Goal: Communication & Community: Answer question/provide support

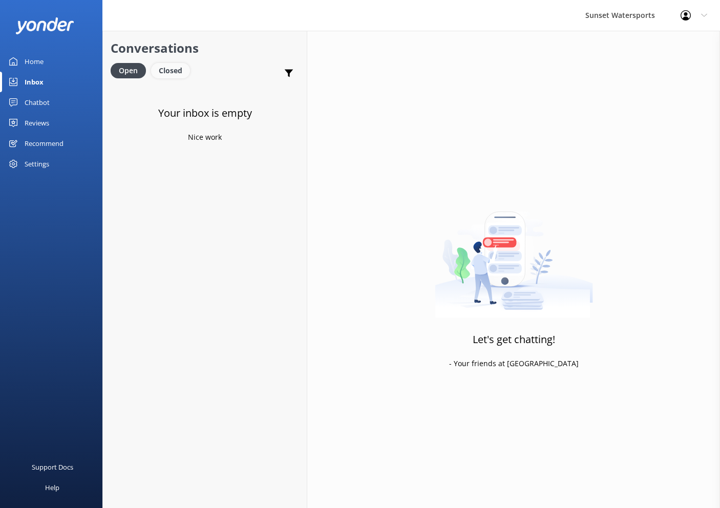
click at [172, 71] on div "Closed" at bounding box center [170, 70] width 39 height 15
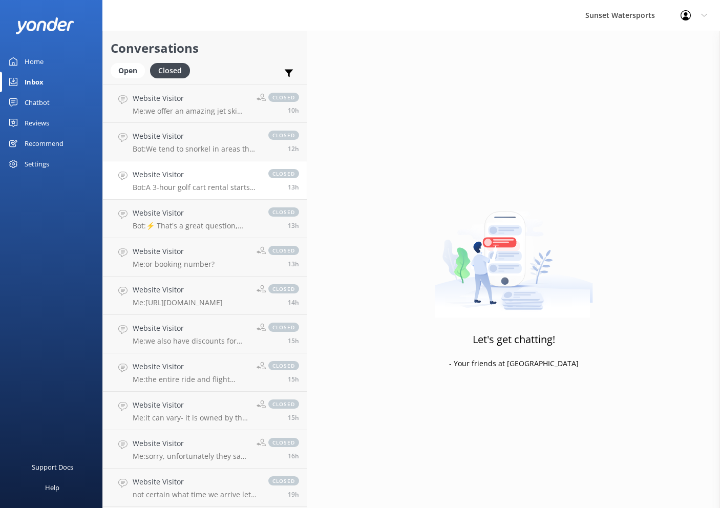
click at [199, 184] on p "Bot: A 3-hour golf cart rental starts at $90 for a 4-seater. Golf carts can be …" at bounding box center [196, 187] width 126 height 9
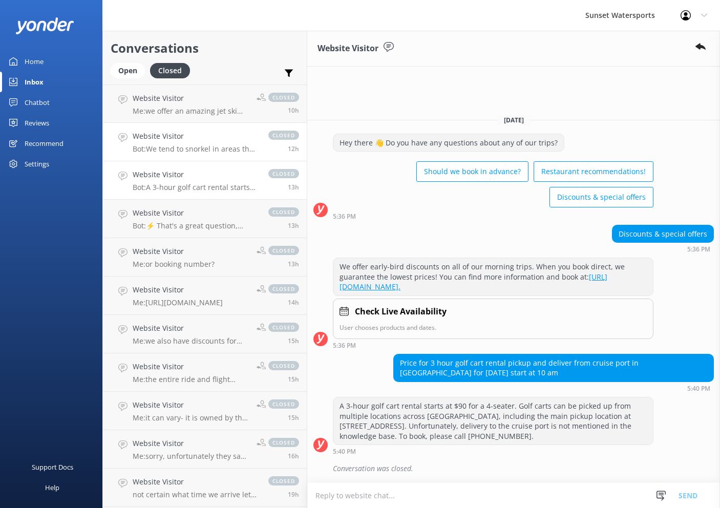
click at [211, 139] on h4 "Website Visitor" at bounding box center [196, 136] width 126 height 11
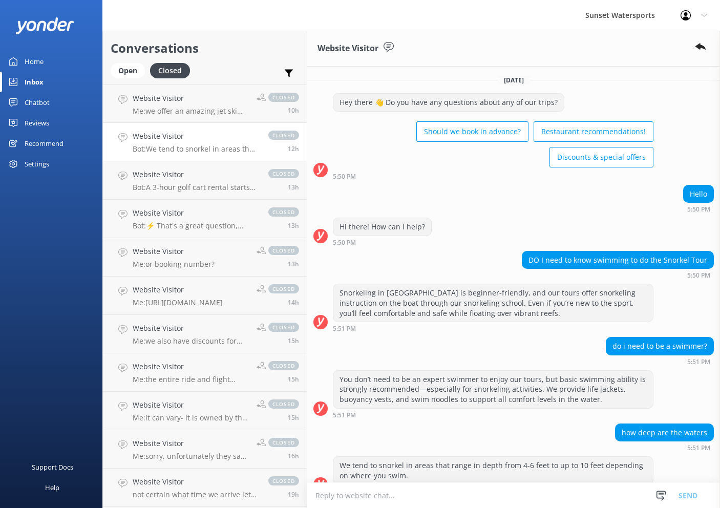
scroll to position [34, 0]
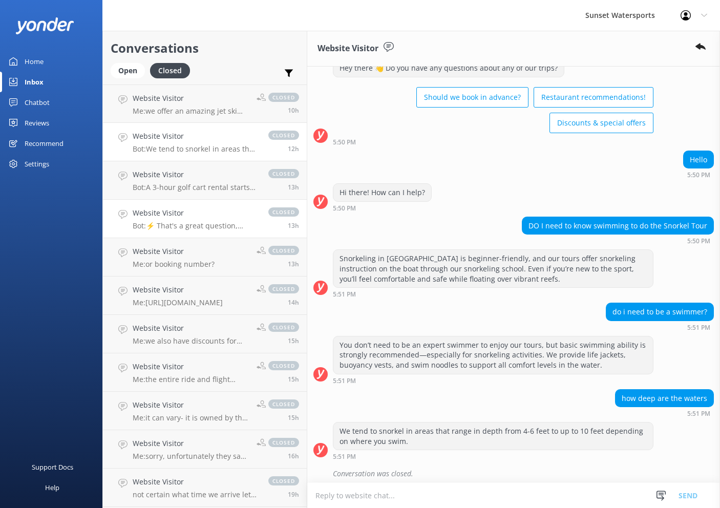
click at [210, 214] on h4 "Website Visitor" at bounding box center [196, 212] width 126 height 11
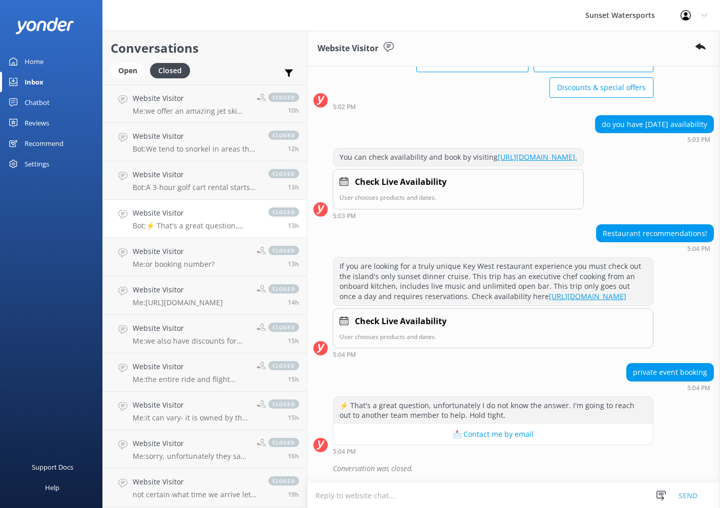
scroll to position [103, 0]
click at [453, 496] on textarea at bounding box center [513, 495] width 413 height 25
type textarea "p"
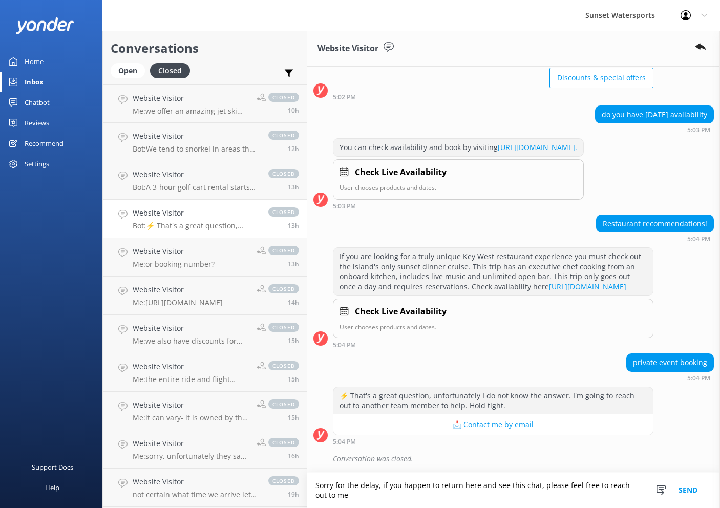
scroll to position [113, 0]
type textarea "Sorry for the delay, if you happen to return here and see this chat, please fee…"
click at [683, 489] on button "Send" at bounding box center [688, 490] width 38 height 35
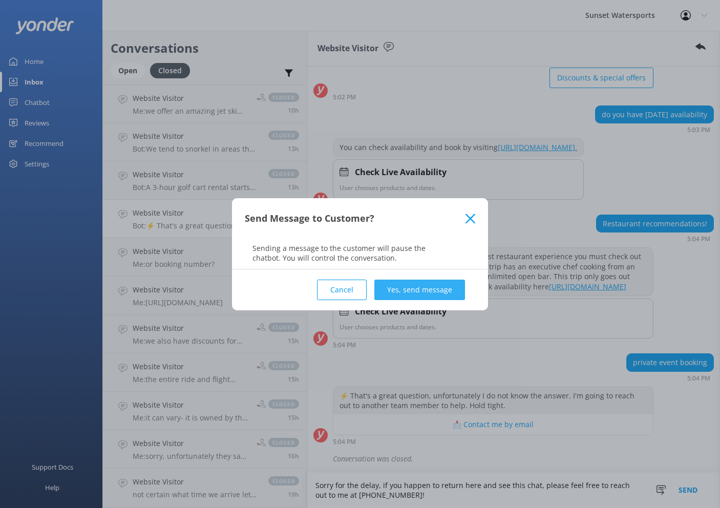
click at [411, 287] on button "Yes, send message" at bounding box center [419, 290] width 91 height 20
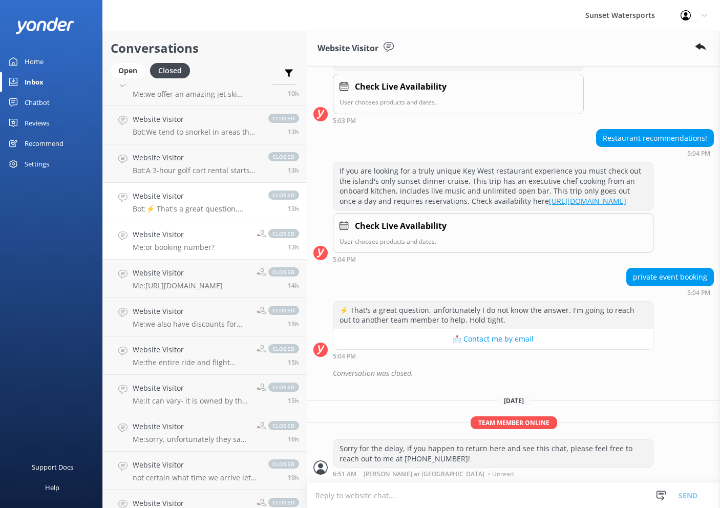
scroll to position [18, 0]
click at [129, 74] on div "Open" at bounding box center [128, 70] width 34 height 15
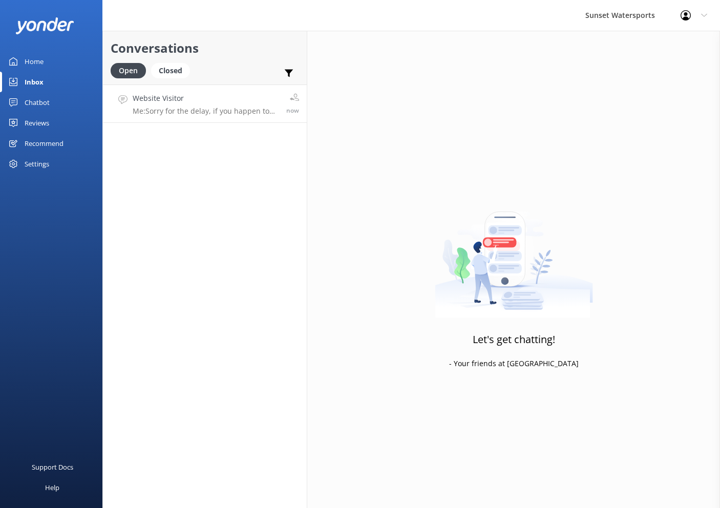
click at [176, 92] on link "Website Visitor Me: Sorry for the delay, if you happen to return here and see t…" at bounding box center [205, 104] width 204 height 38
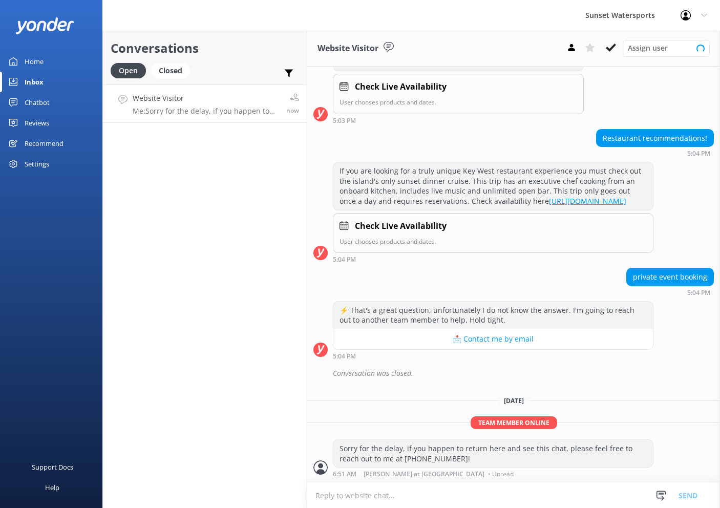
scroll to position [198, 0]
click at [610, 45] on icon at bounding box center [611, 48] width 10 height 10
